Goal: Information Seeking & Learning: Learn about a topic

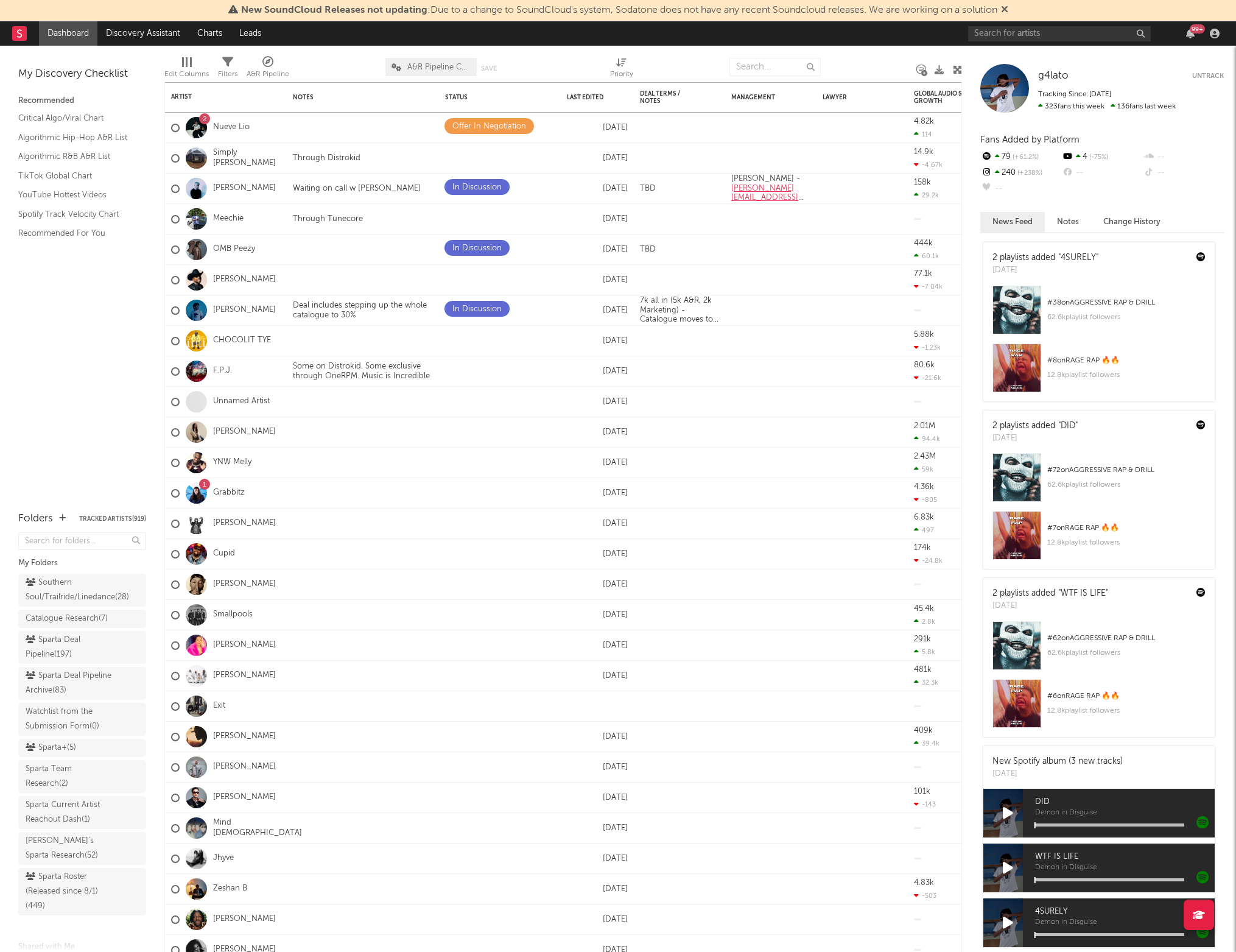
click at [1082, 23] on div "99 +" at bounding box center [1096, 34] width 256 height 25
click at [1077, 29] on input "text" at bounding box center [1059, 34] width 183 height 16
type input "[PERSON_NAME]"
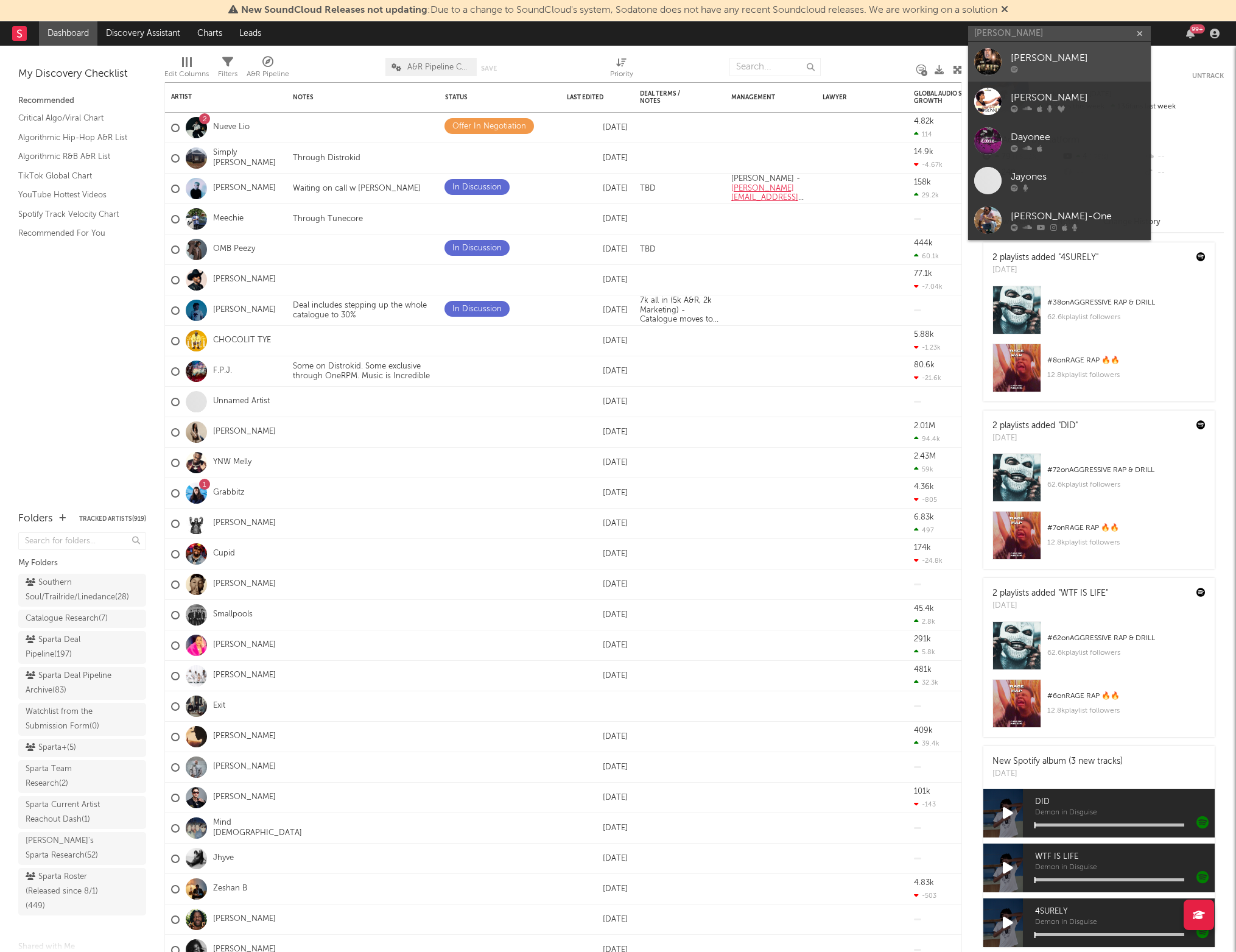
click at [1050, 57] on div "[PERSON_NAME]" at bounding box center [1077, 58] width 134 height 15
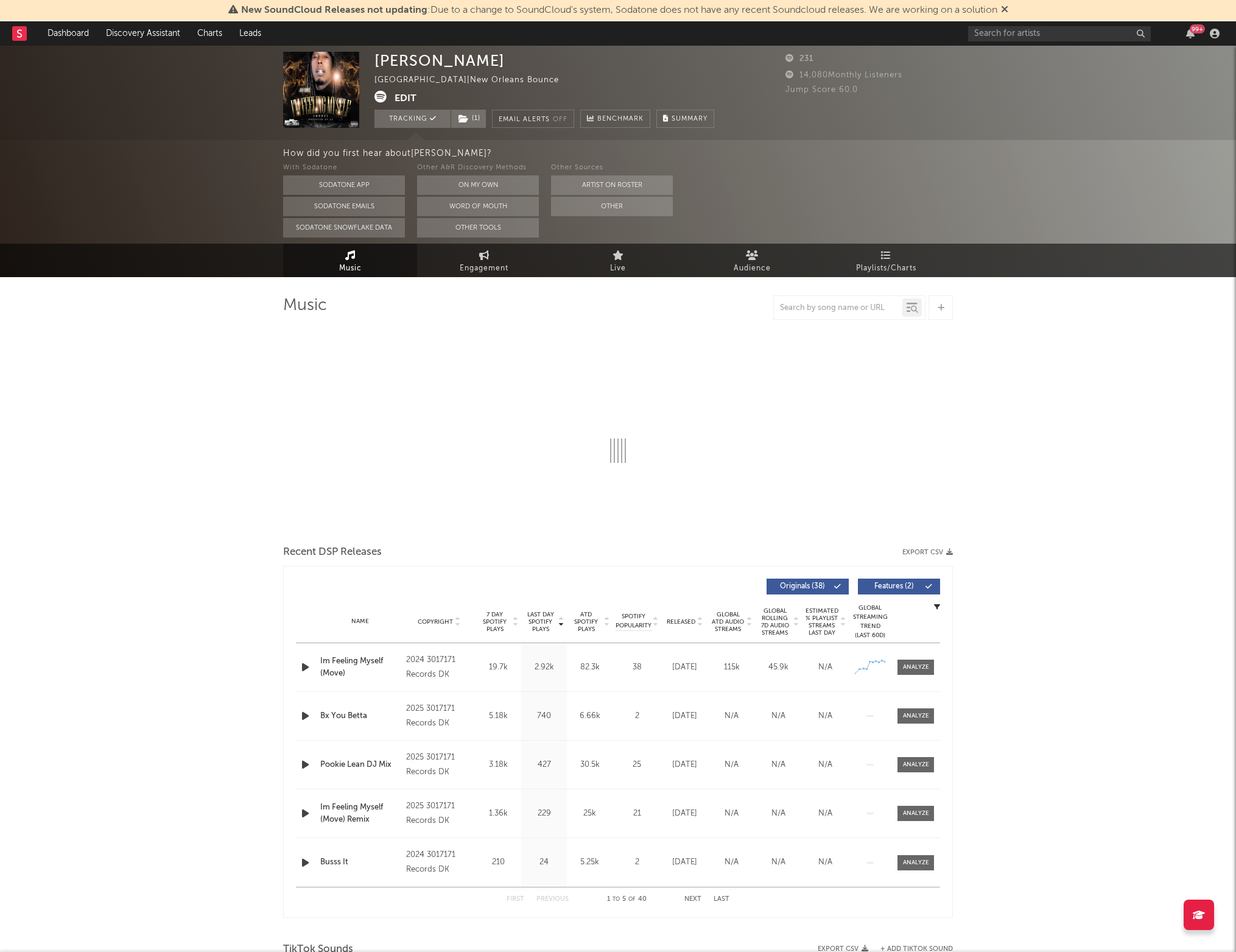
select select "6m"
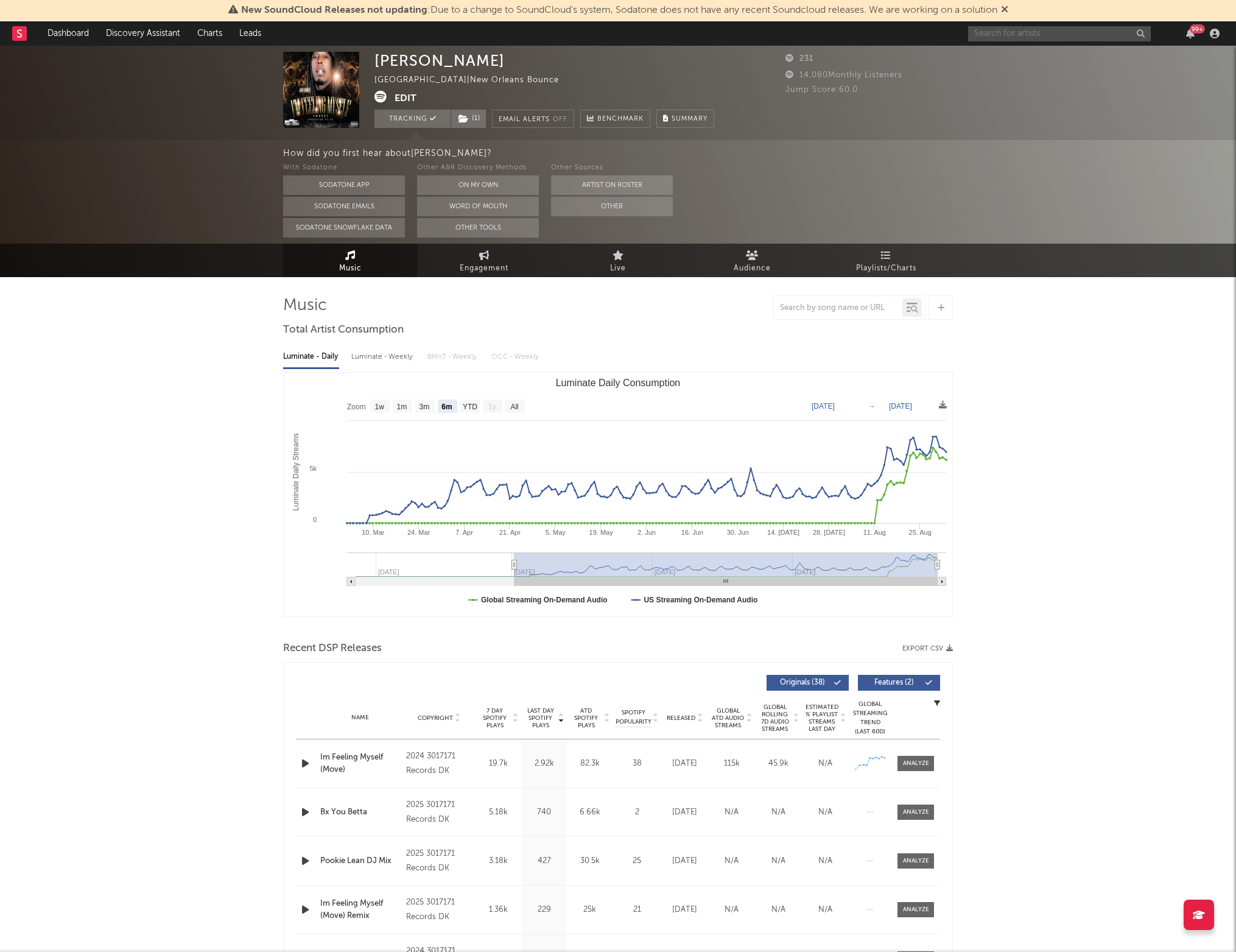
click at [994, 31] on input "text" at bounding box center [1059, 34] width 183 height 16
click at [1059, 37] on input "headhuncho amir" at bounding box center [1059, 34] width 183 height 16
type input "headhuncho amir"
click at [1035, 54] on div "[PERSON_NAME]" at bounding box center [1077, 58] width 134 height 15
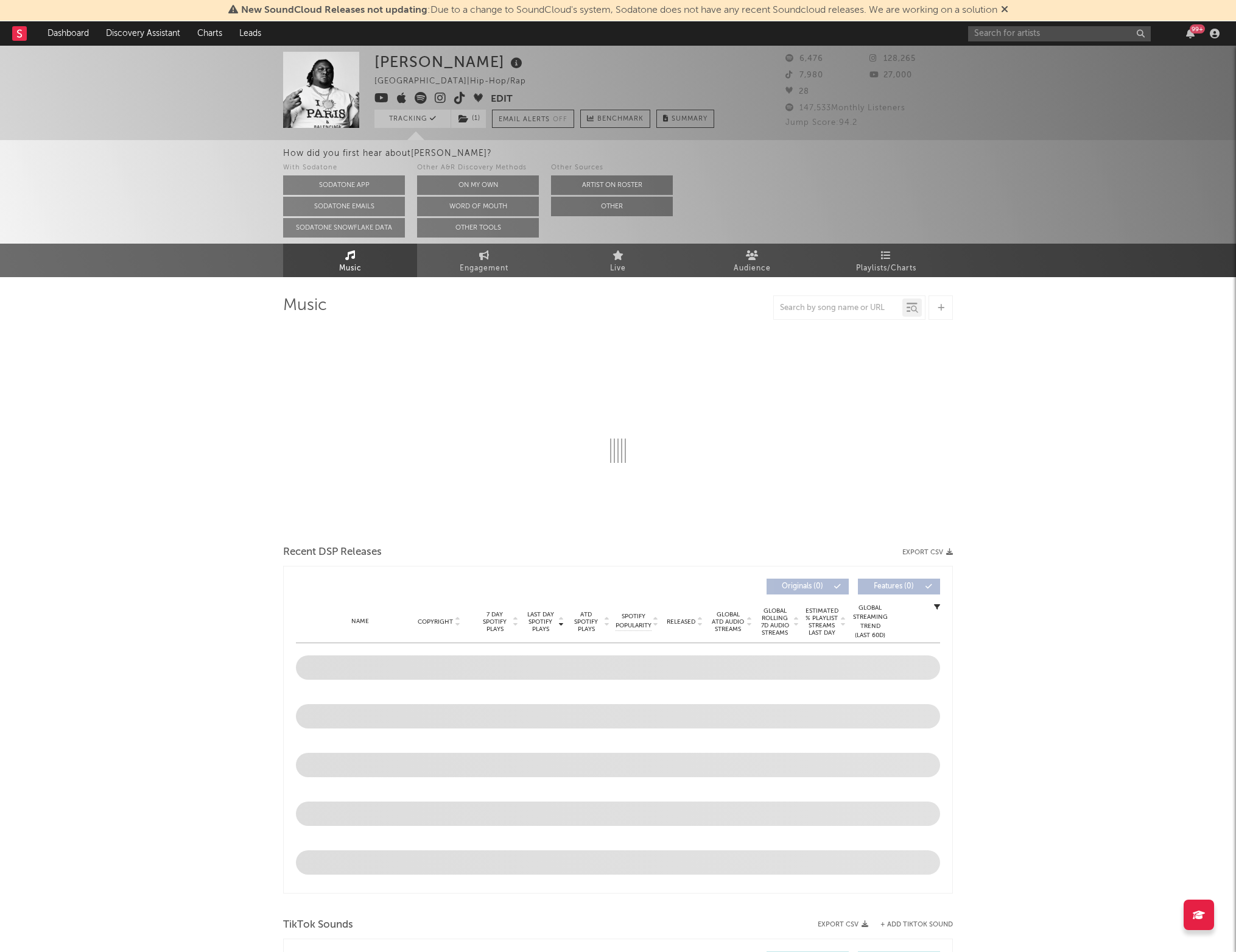
select select "6m"
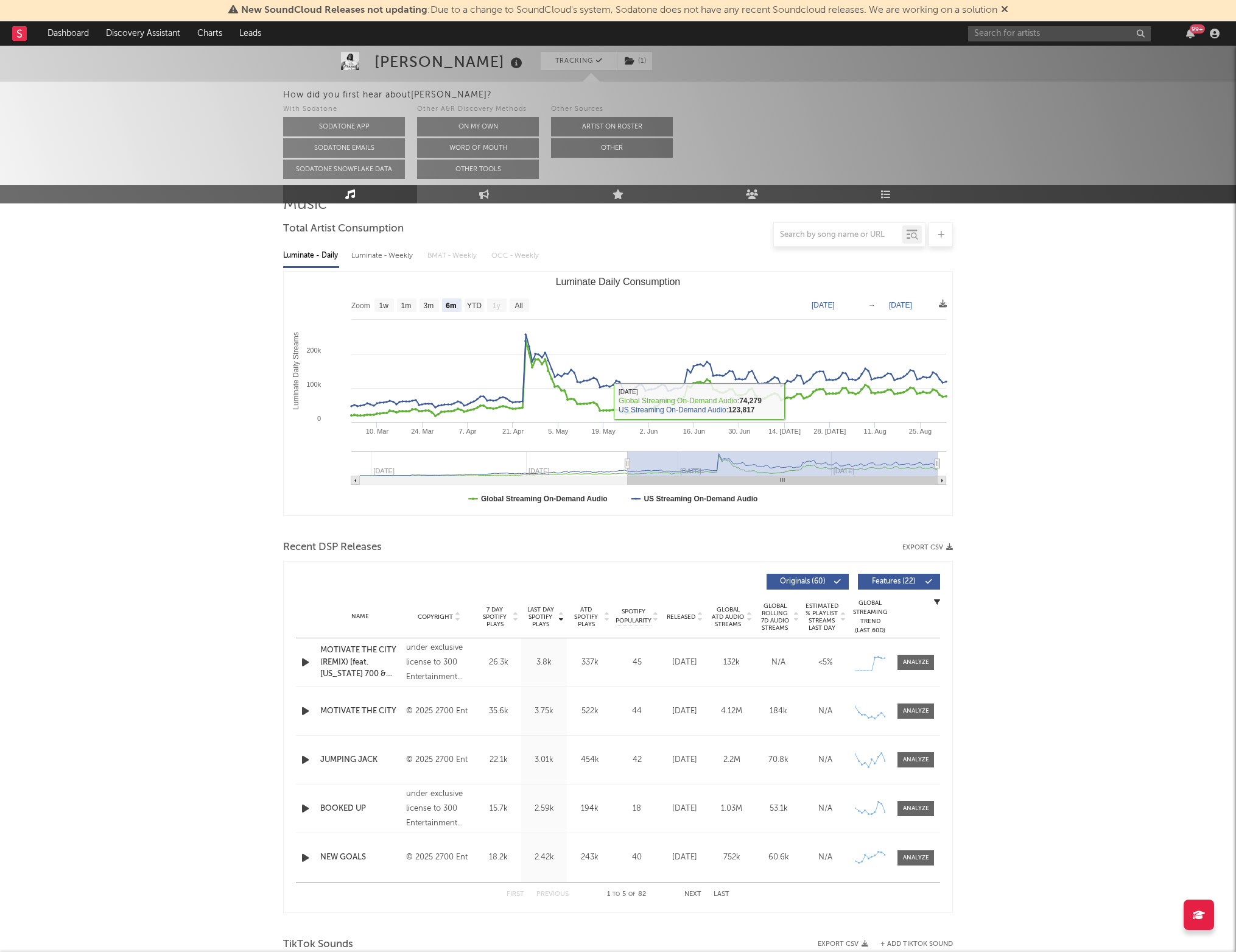
scroll to position [127, 0]
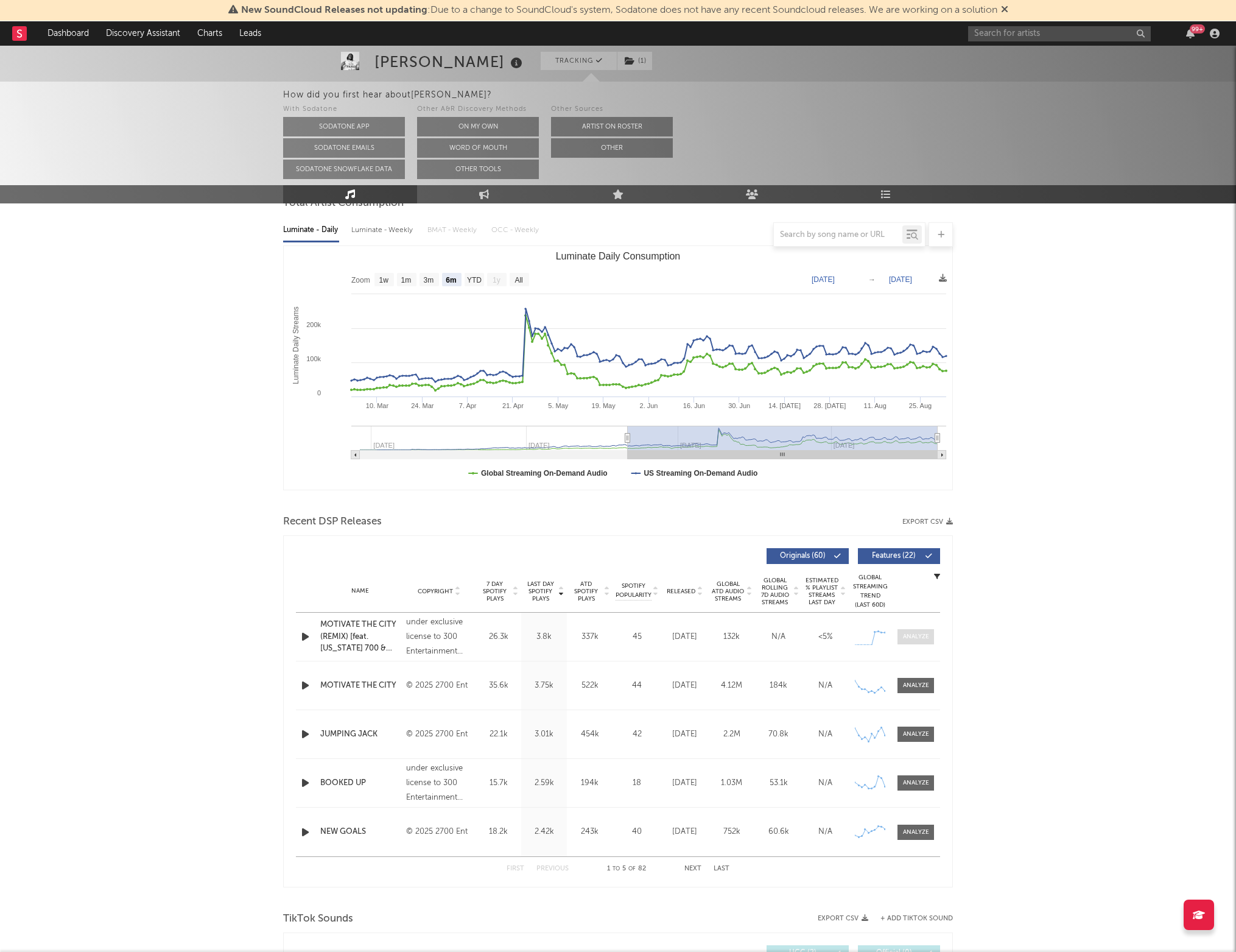
click at [908, 636] on div at bounding box center [916, 636] width 26 height 9
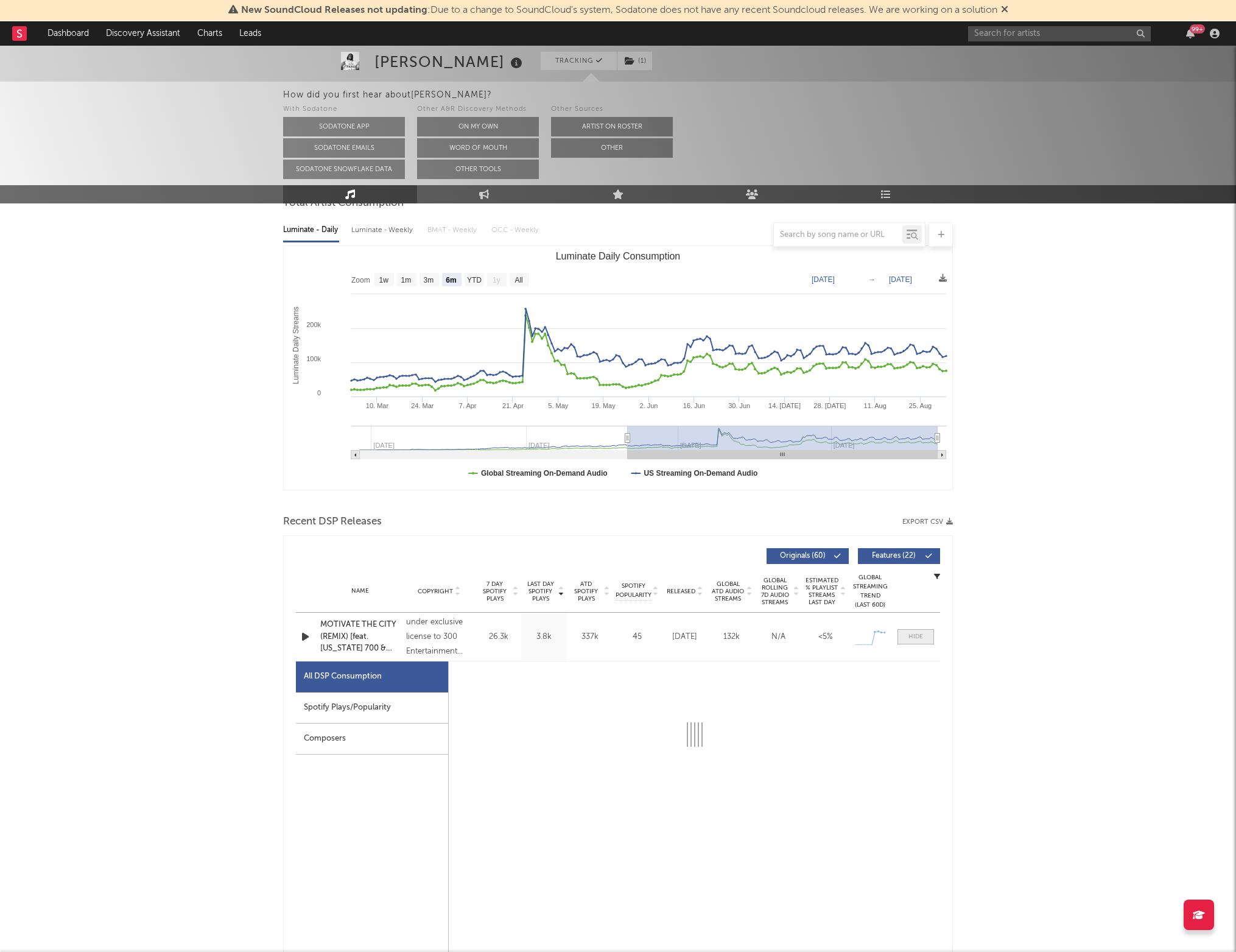
select select "1w"
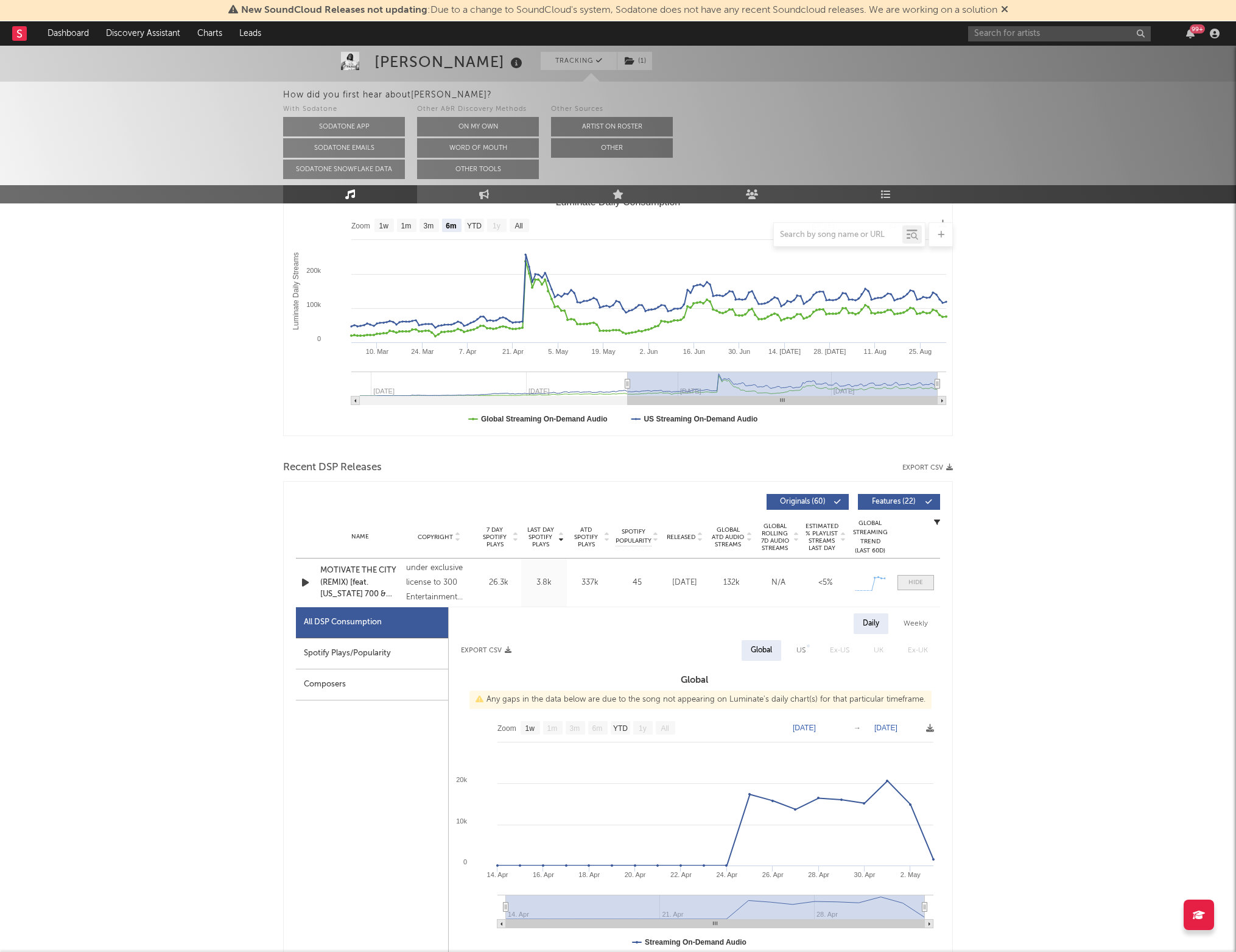
scroll to position [184, 0]
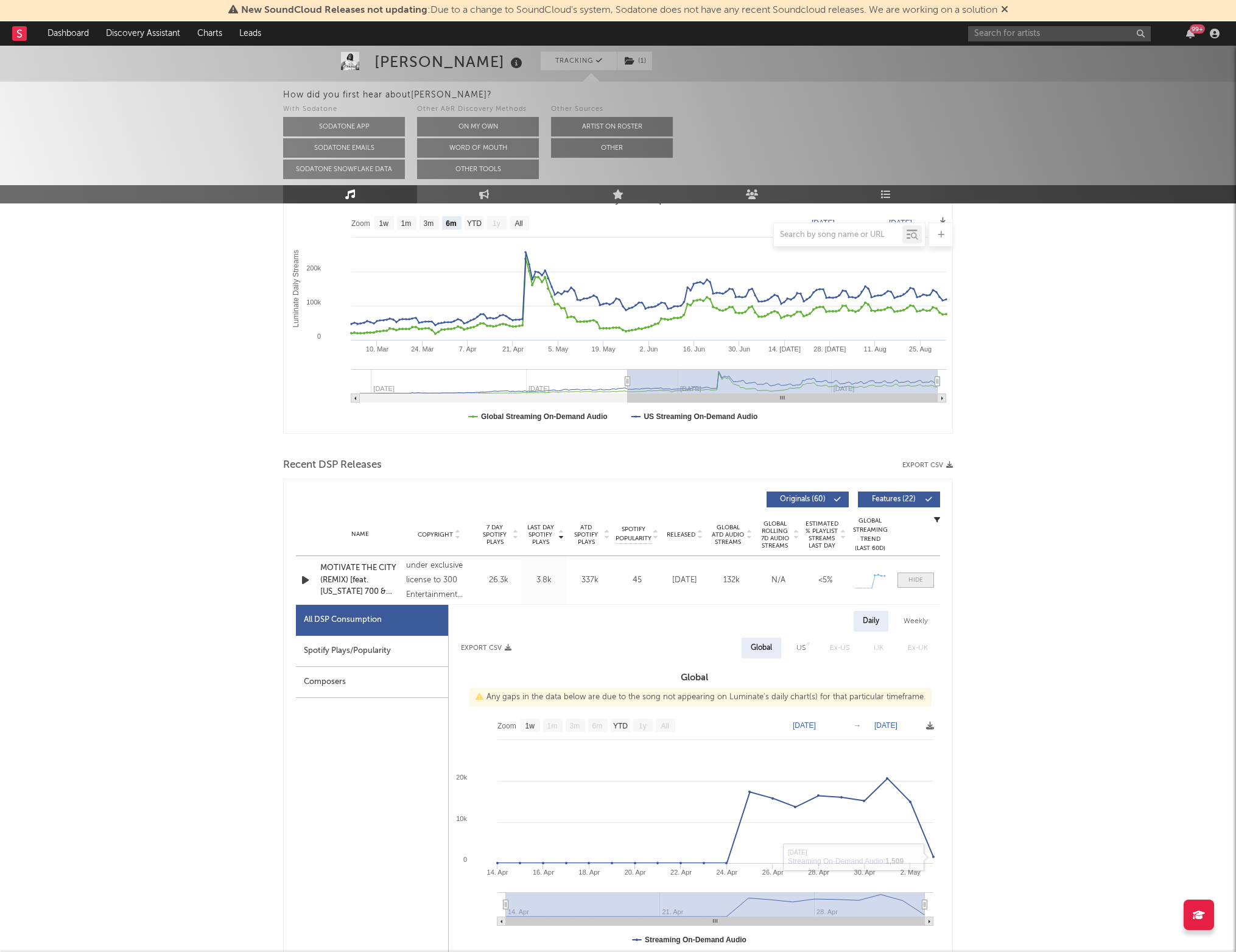
click at [908, 579] on div at bounding box center [916, 579] width 15 height 9
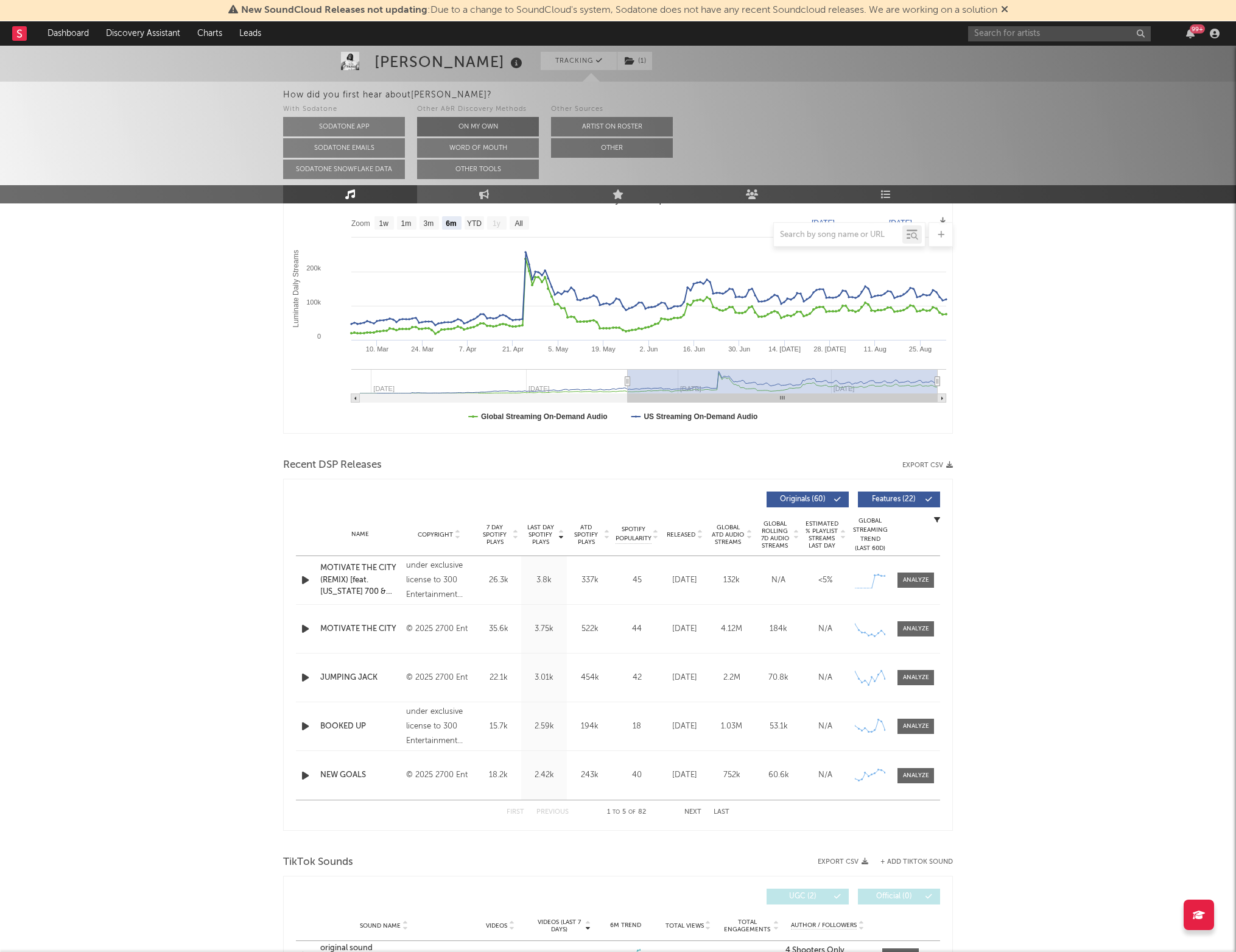
click at [504, 193] on link "Engagement" at bounding box center [483, 194] width 134 height 18
select select "1w"
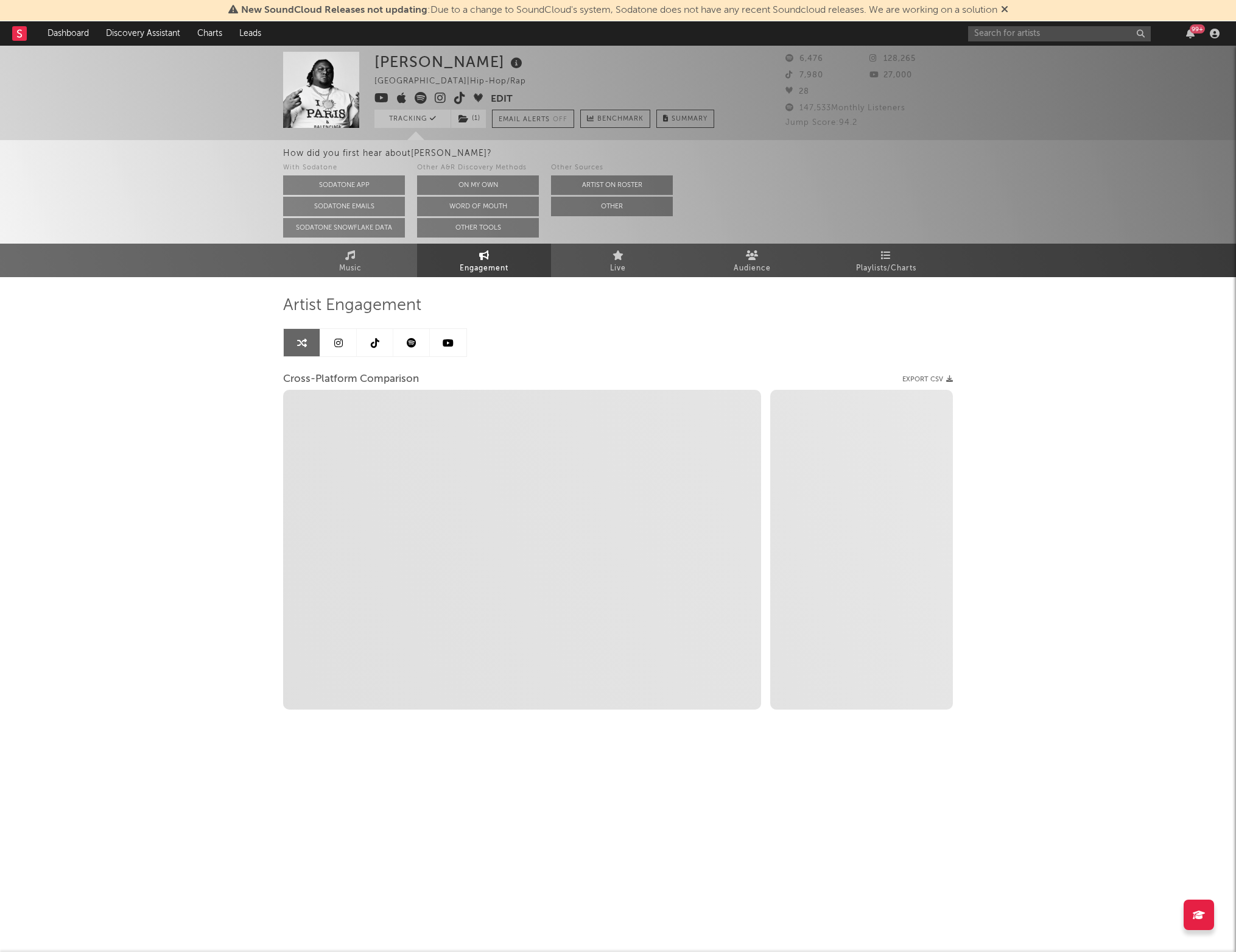
select select "1m"
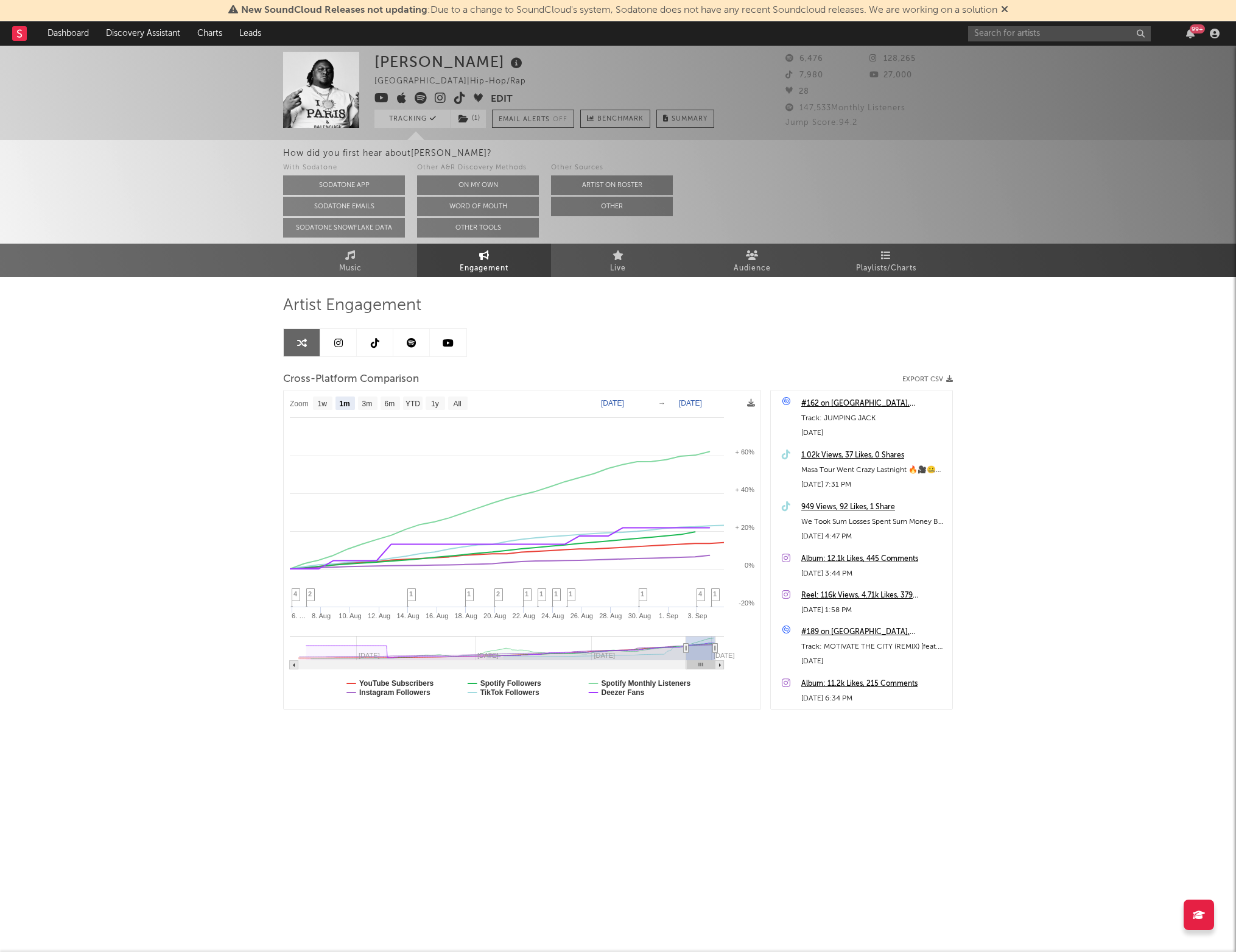
click at [366, 342] on link at bounding box center [375, 342] width 37 height 27
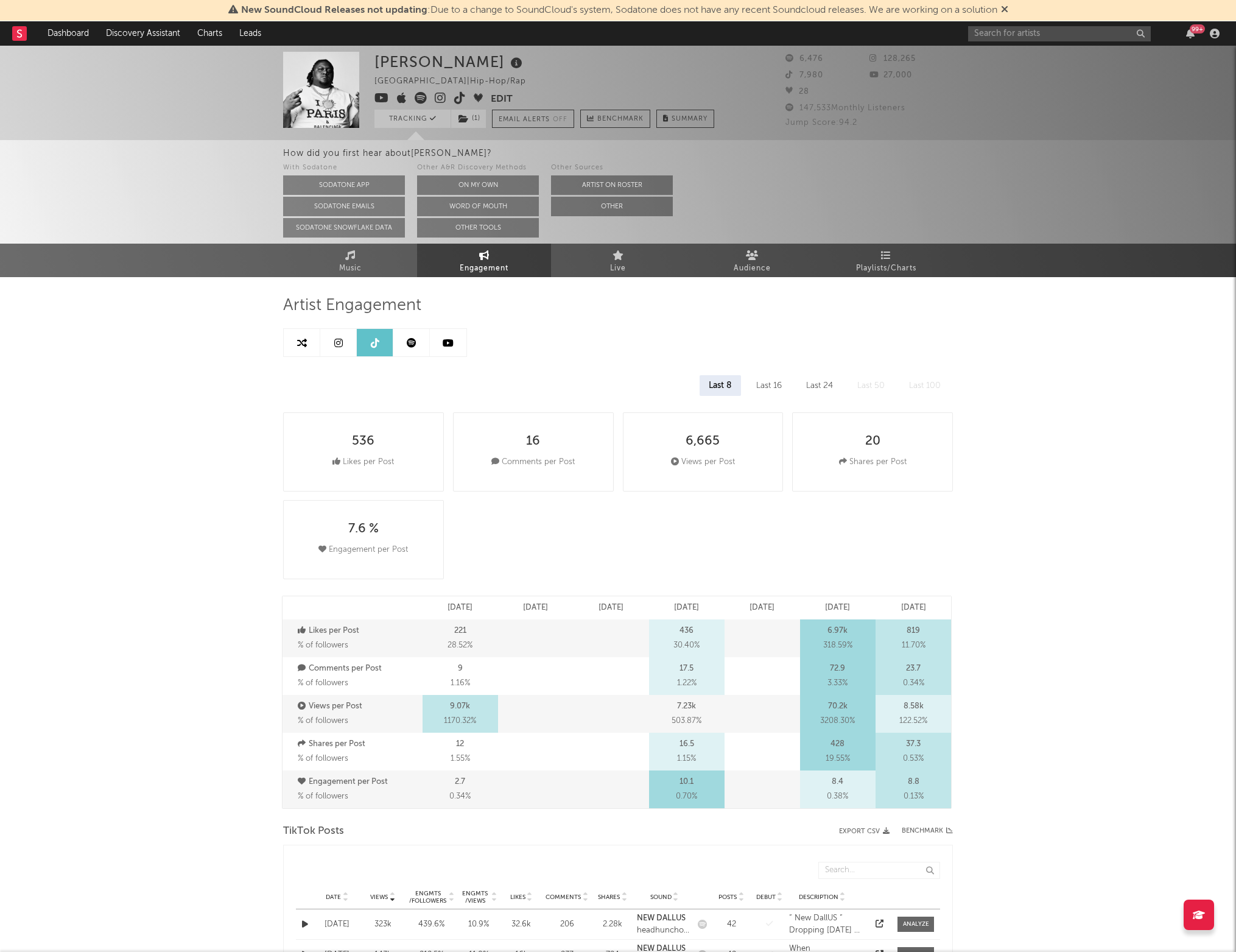
select select "6m"
click at [333, 345] on link at bounding box center [338, 342] width 37 height 27
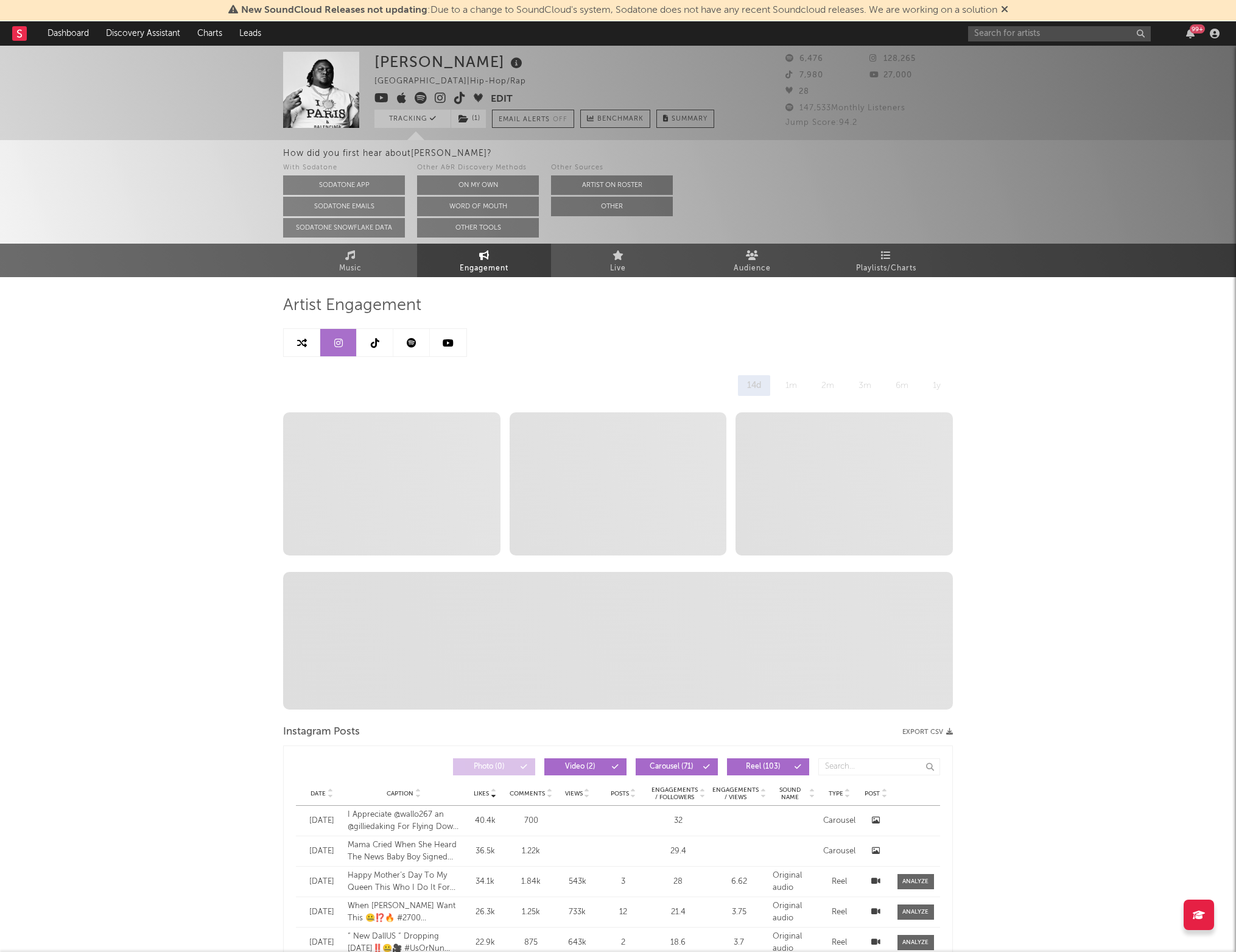
click at [301, 342] on icon at bounding box center [302, 342] width 10 height 10
select select "1m"
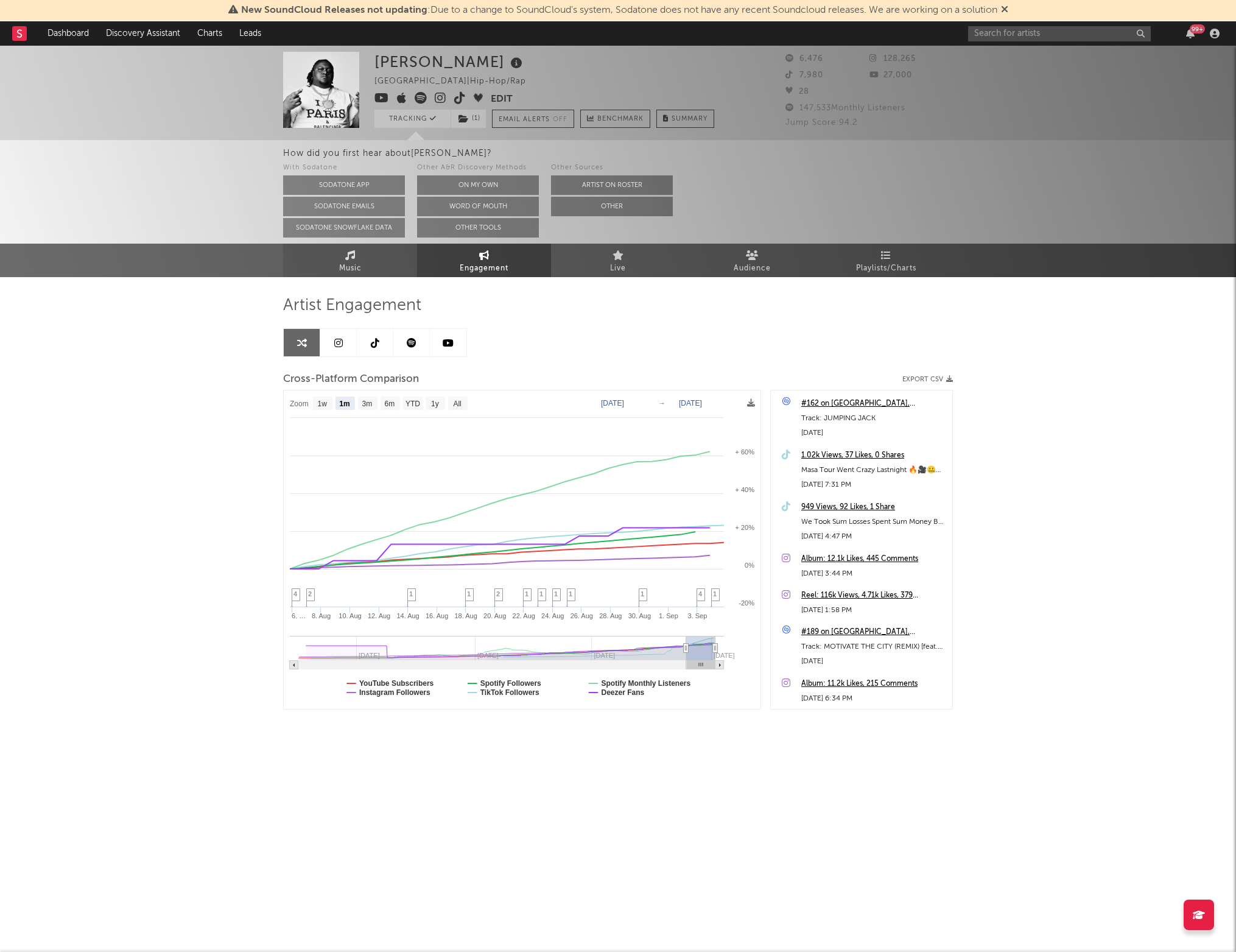
click at [352, 263] on span "Music" at bounding box center [350, 269] width 22 height 15
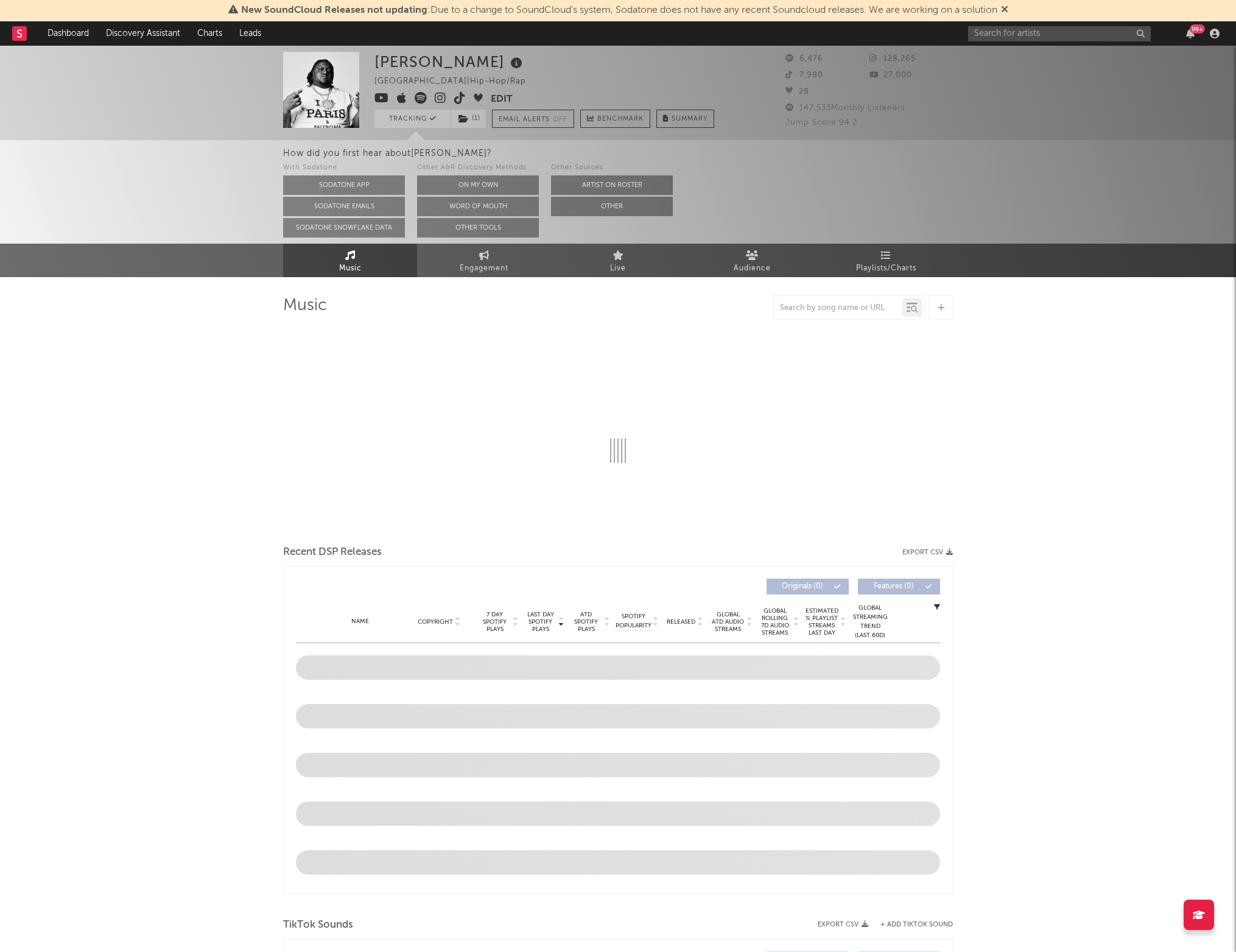
select select "6m"
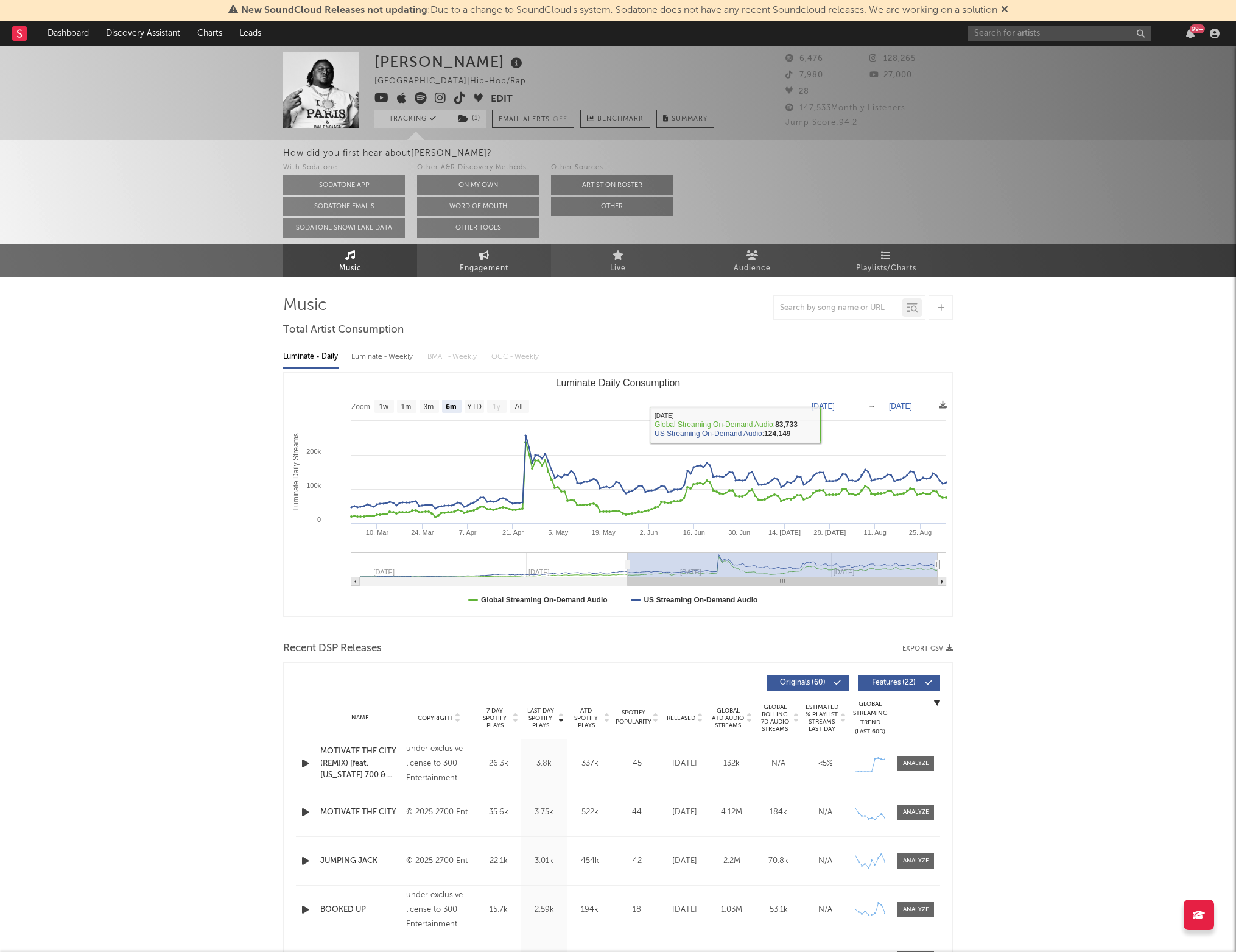
click at [490, 274] on span "Engagement" at bounding box center [483, 269] width 48 height 15
select select "1w"
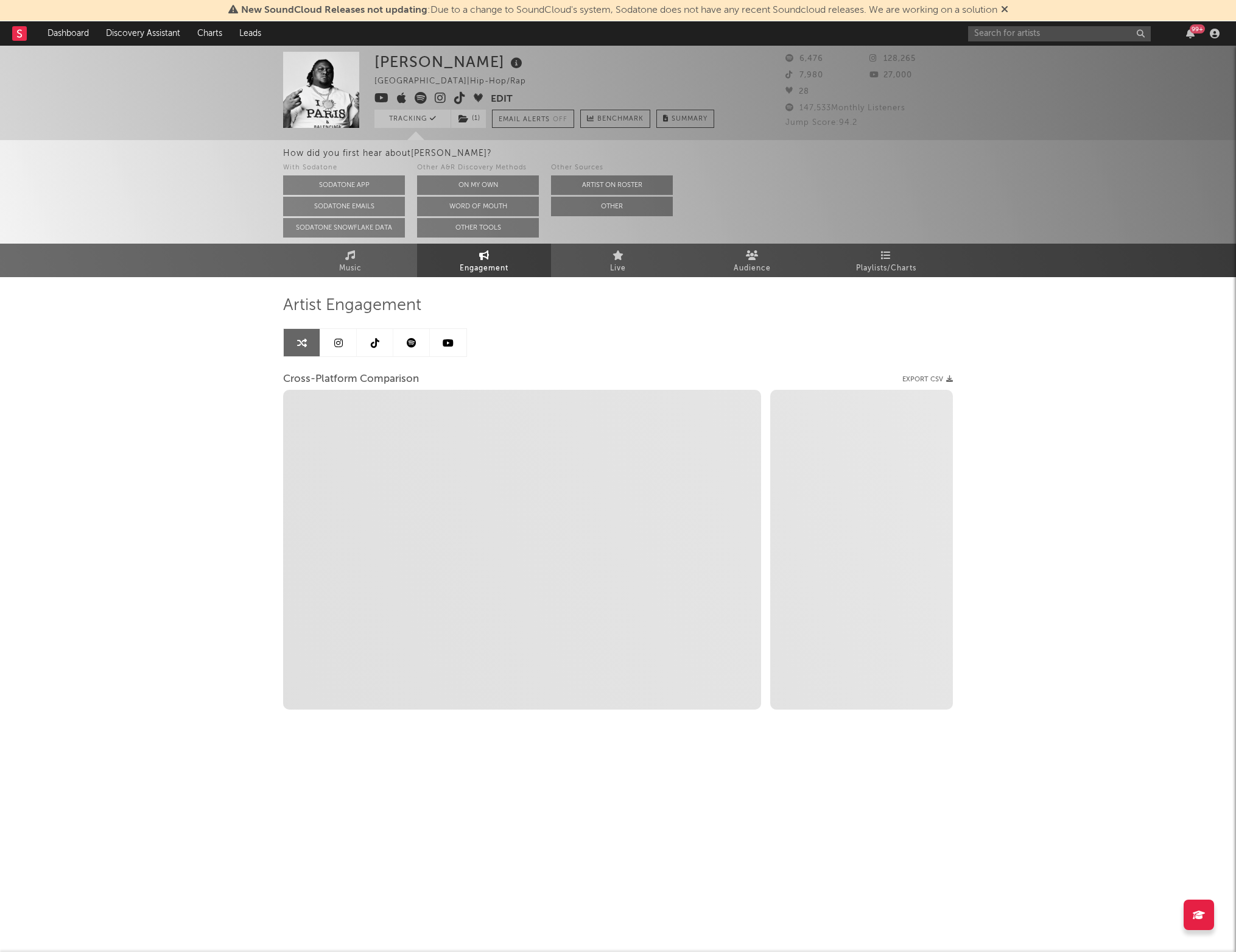
select select "1m"
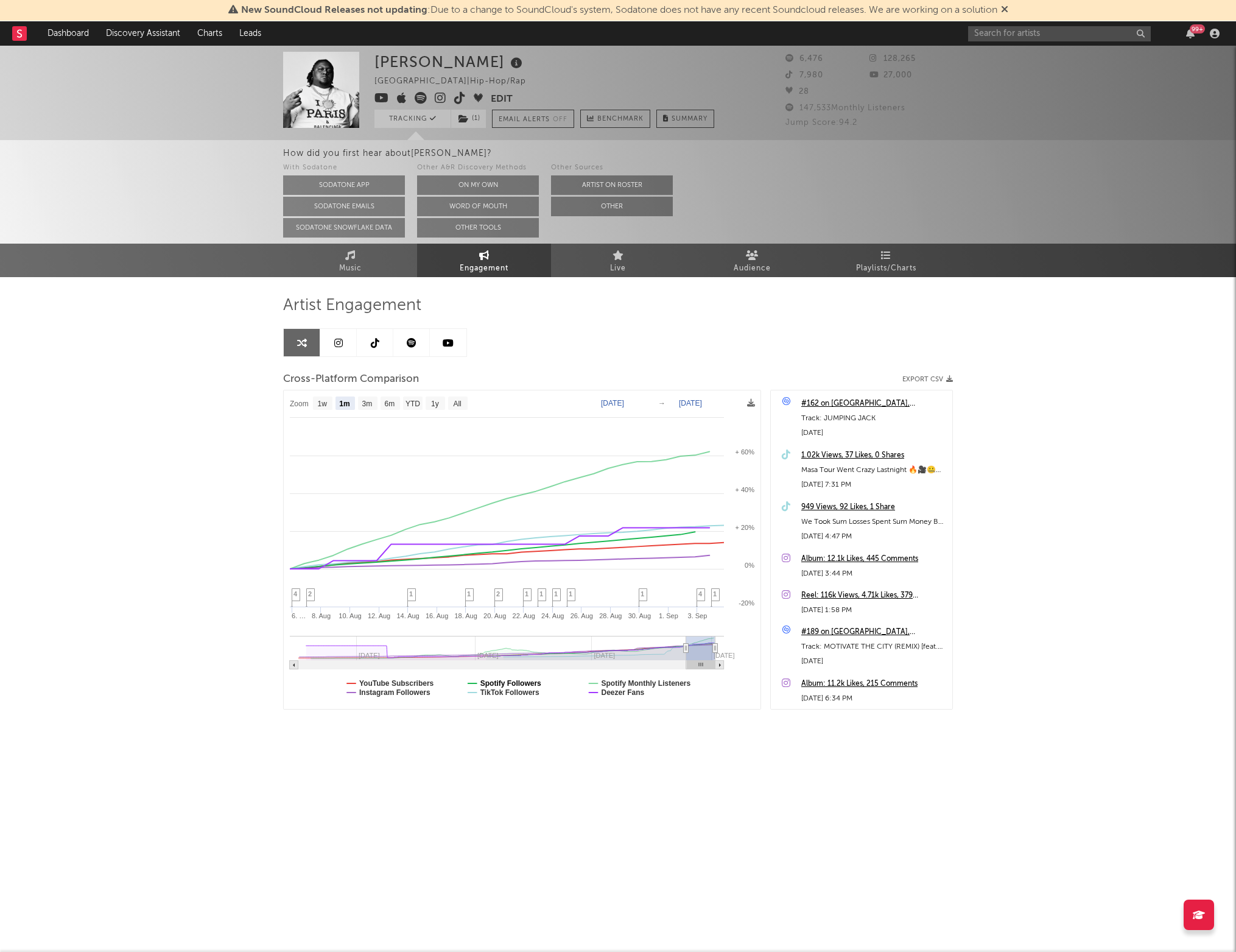
click at [501, 682] on text "Spotify Followers" at bounding box center [510, 683] width 61 height 8
select select "1m"
click at [617, 682] on text "Spotify Monthly Listeners" at bounding box center [645, 683] width 89 height 8
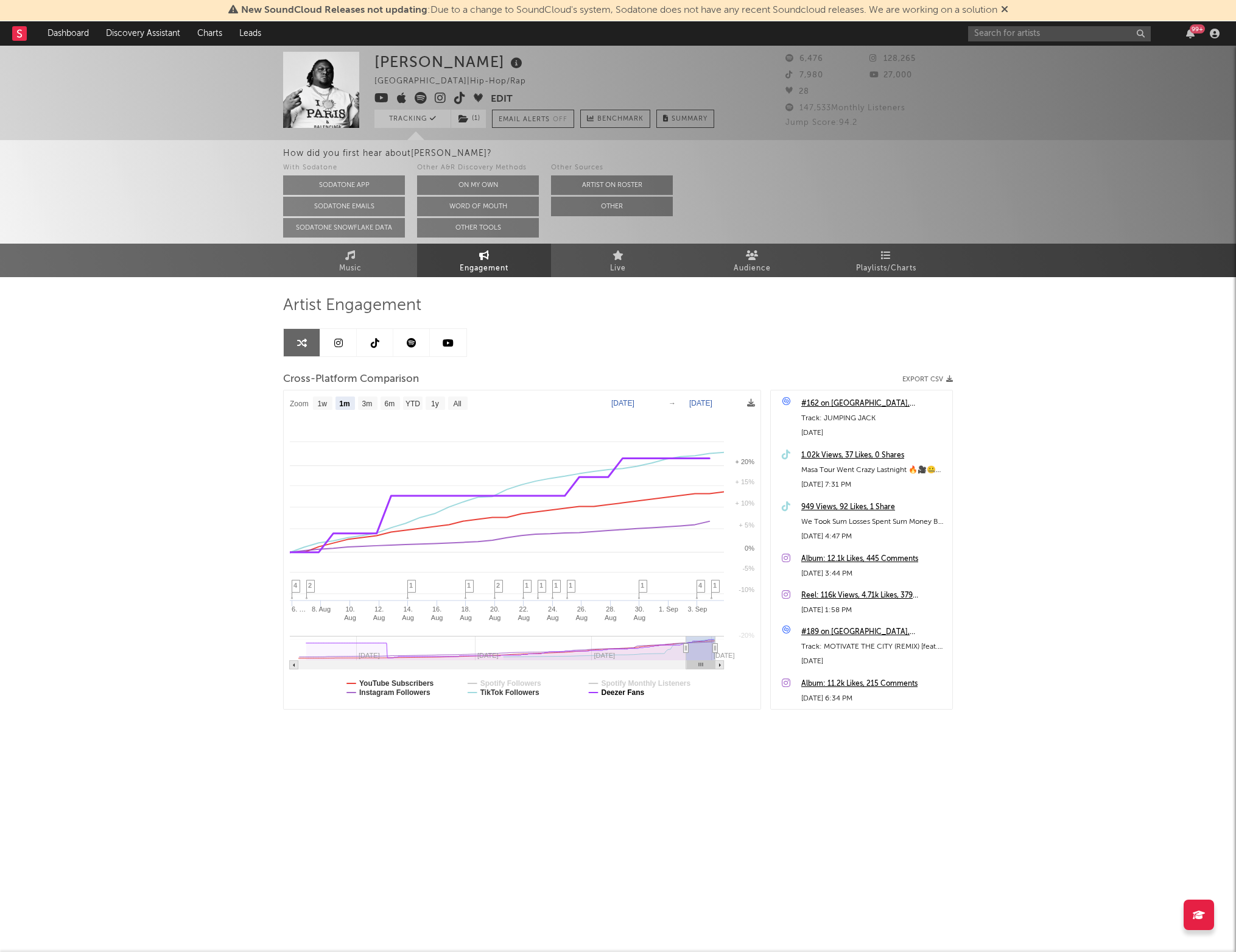
select select "1m"
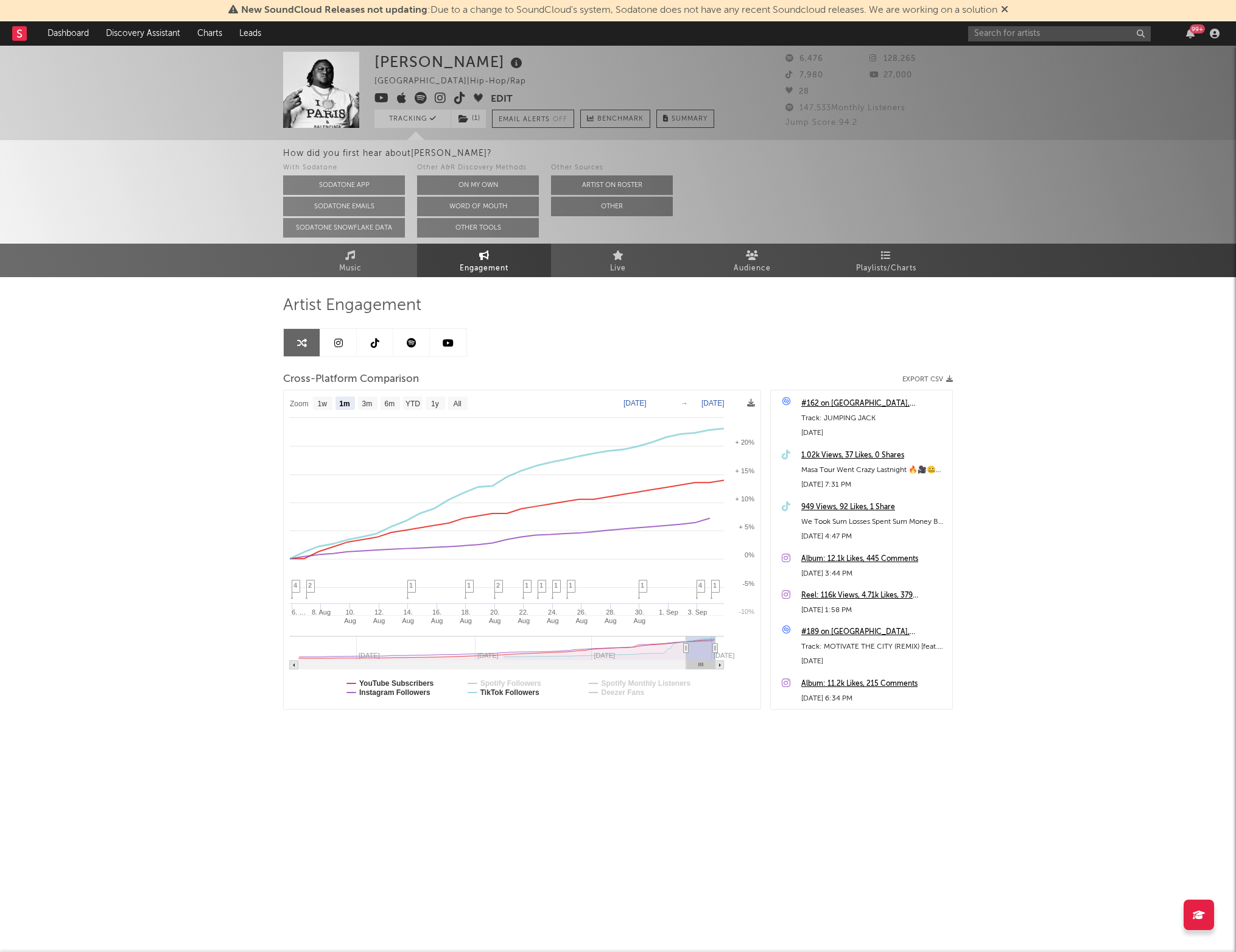
select select "1m"
click at [404, 683] on text "YouTube Subscribers" at bounding box center [396, 683] width 75 height 8
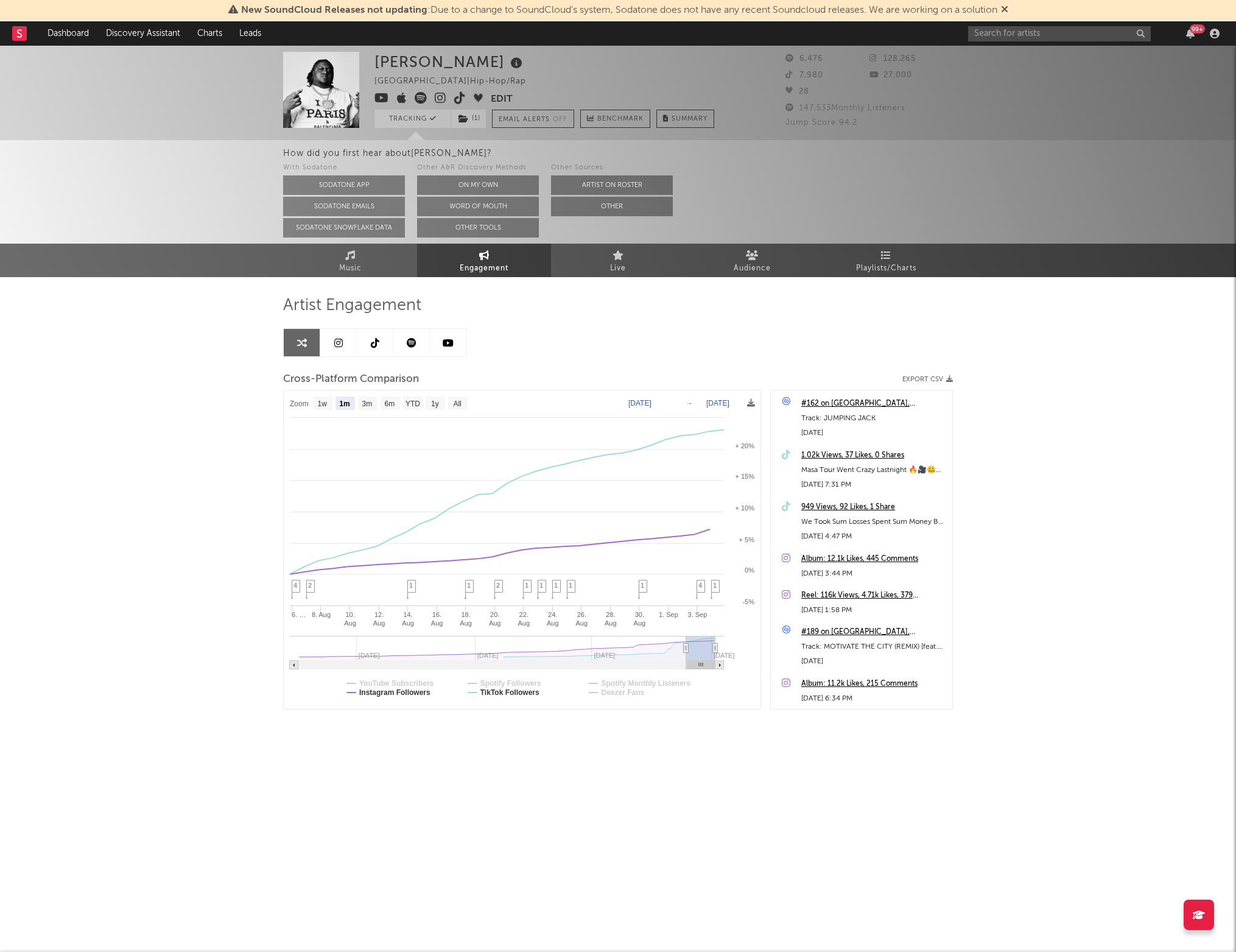
select select "1m"
click at [404, 690] on text "Instagram Followers" at bounding box center [394, 692] width 71 height 8
click at [392, 401] on text "6m" at bounding box center [390, 404] width 11 height 8
select select "6m"
type input "[DATE]"
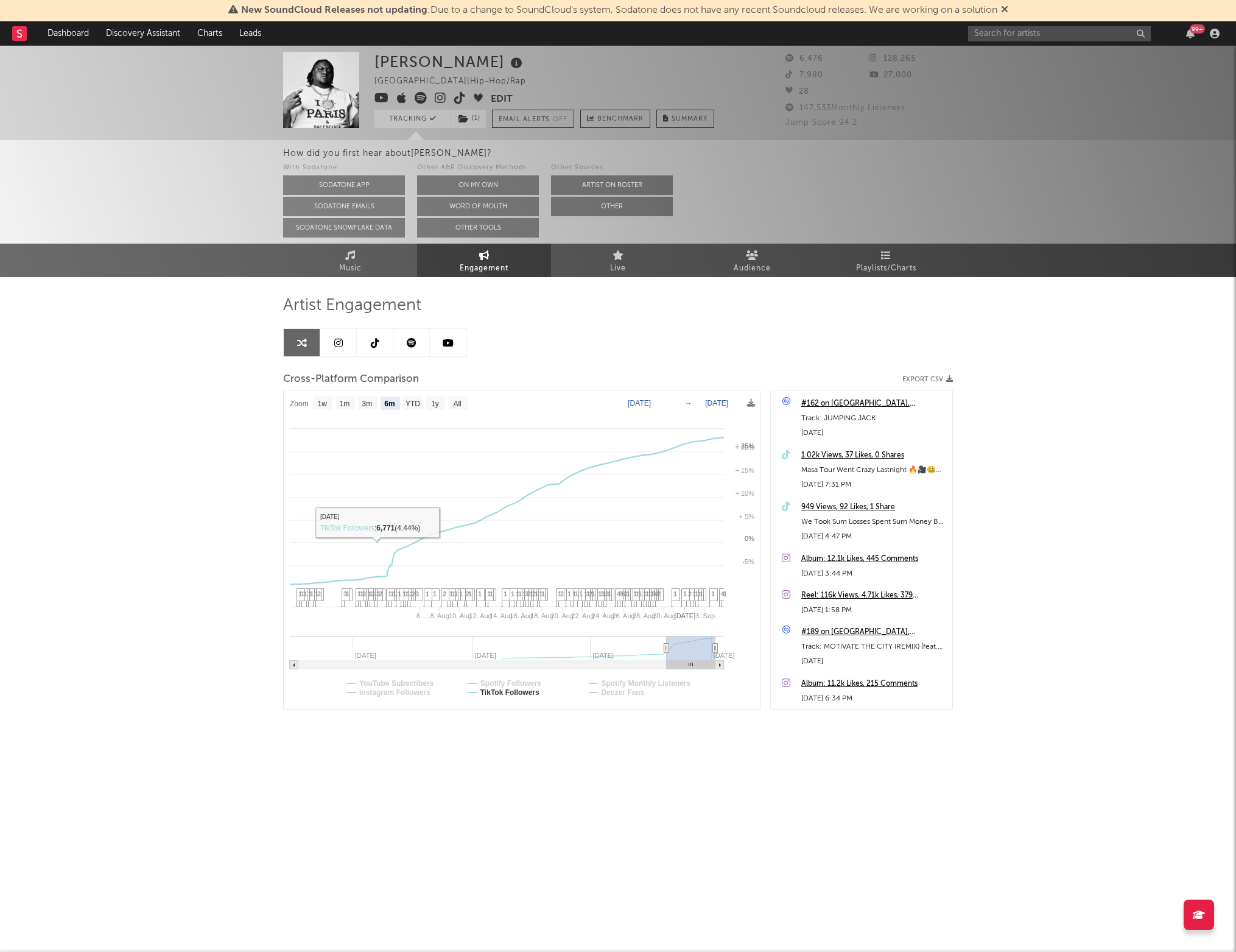
select select "6m"
